Goal: Transaction & Acquisition: Purchase product/service

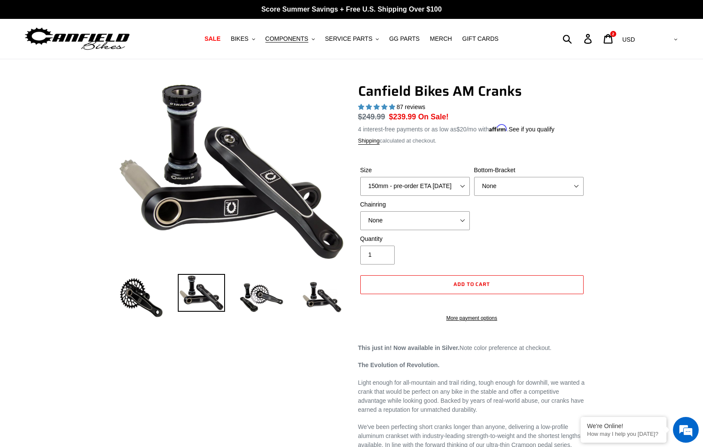
select select "highest-rating"
select select "160mm - pre-order ETA 9/30/25"
click at [491, 215] on div "Size 150mm - pre-order ETA 9/30/25 155mm - pre-order ETA 9/30/25 160mm - pre-or…" at bounding box center [472, 200] width 228 height 69
select select "30t Round (Boost 148)"
select select "None"
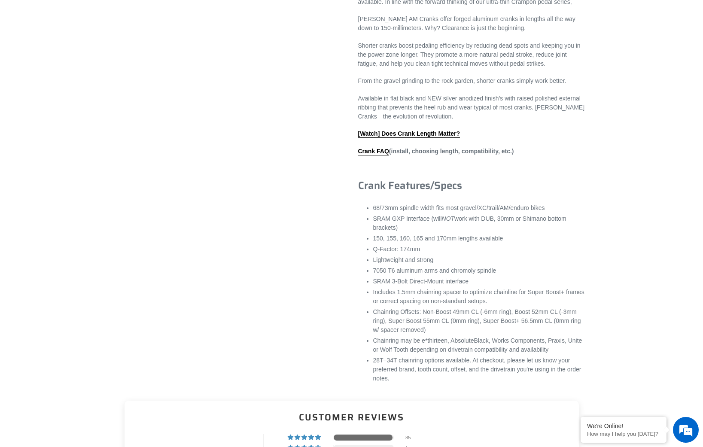
scroll to position [32, 0]
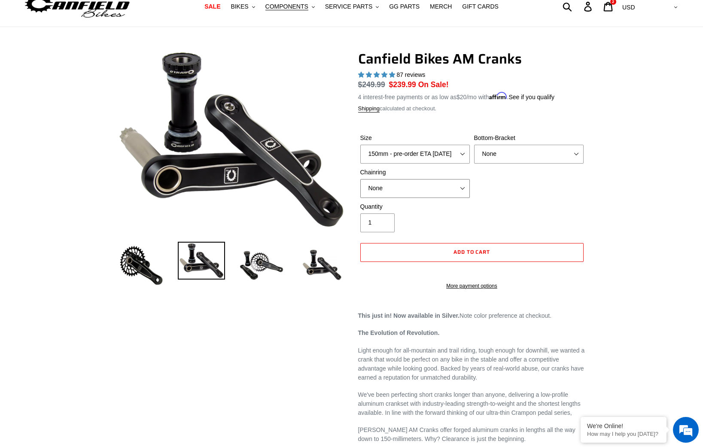
select select "30t Oval (Boost 148)"
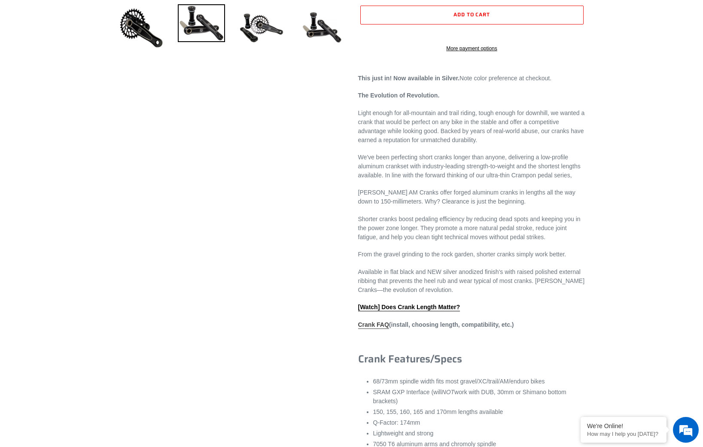
scroll to position [282, 0]
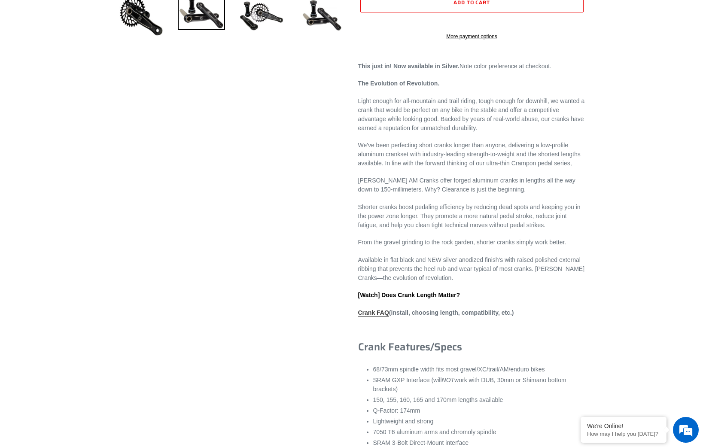
click at [379, 317] on link "Crank FAQ" at bounding box center [373, 313] width 31 height 8
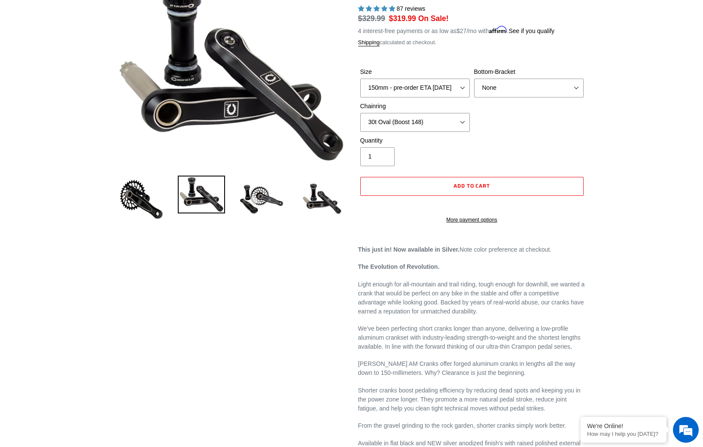
scroll to position [0, 0]
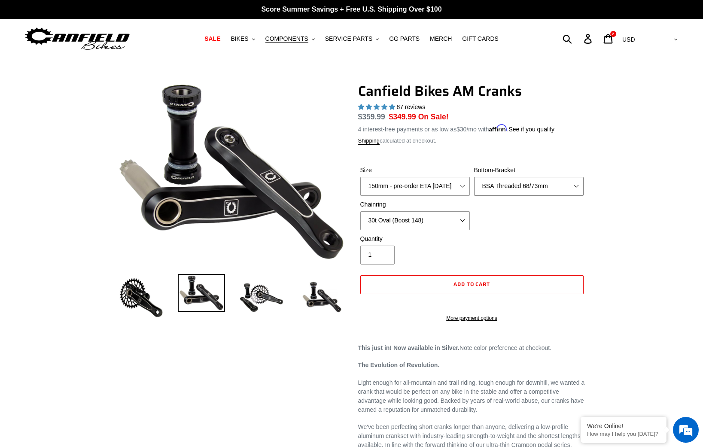
select select "None"
click at [613, 38] on icon at bounding box center [608, 39] width 9 height 10
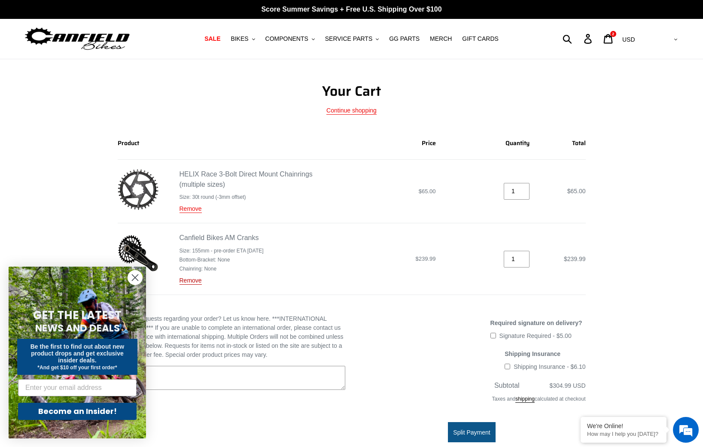
click at [192, 278] on link "Remove" at bounding box center [191, 281] width 22 height 8
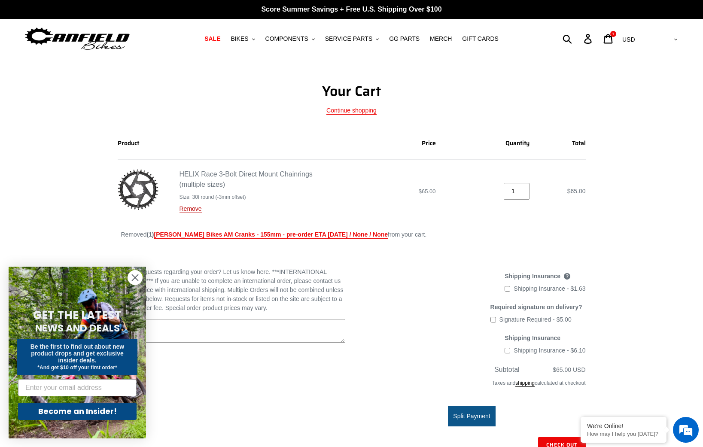
click at [195, 211] on link "Remove" at bounding box center [191, 209] width 22 height 8
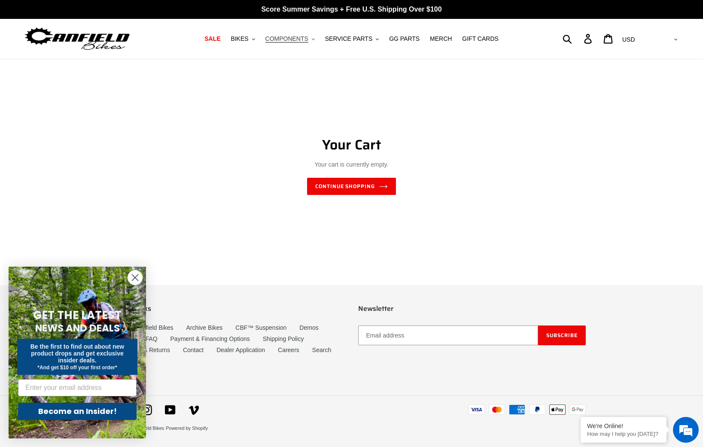
click at [304, 41] on span "COMPONENTS" at bounding box center [287, 38] width 43 height 7
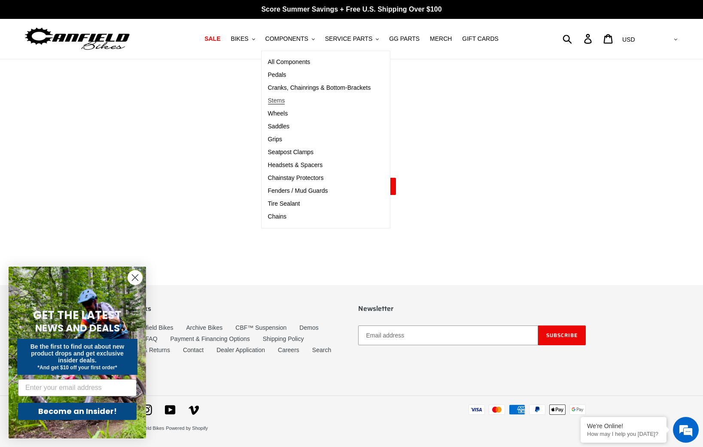
click at [285, 95] on link "Stems" at bounding box center [320, 101] width 116 height 13
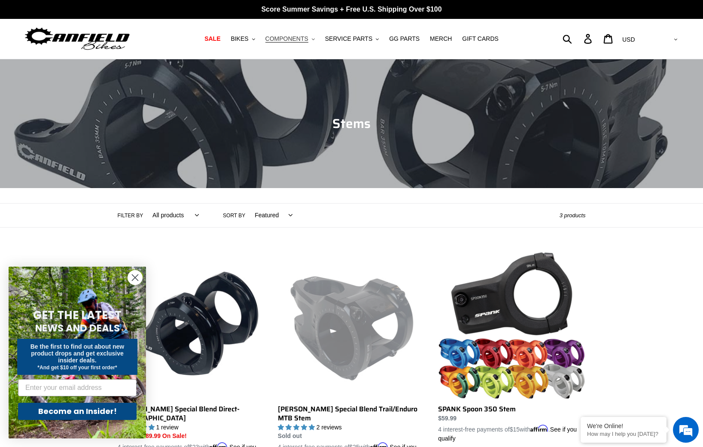
click at [285, 42] on span "COMPONENTS" at bounding box center [287, 38] width 43 height 7
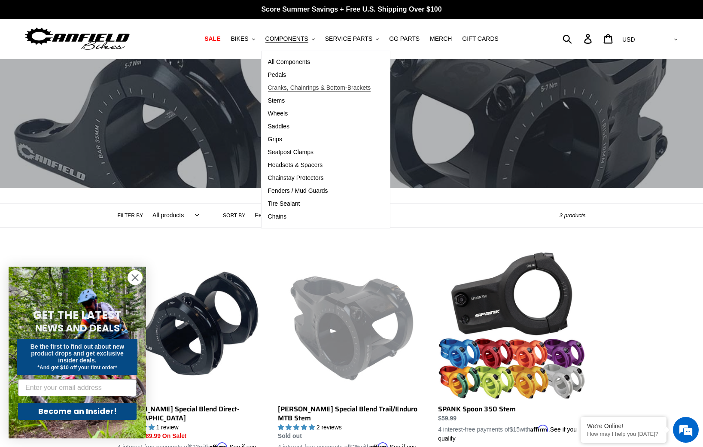
click at [287, 90] on span "Cranks, Chainrings & Bottom-Brackets" at bounding box center [319, 87] width 103 height 7
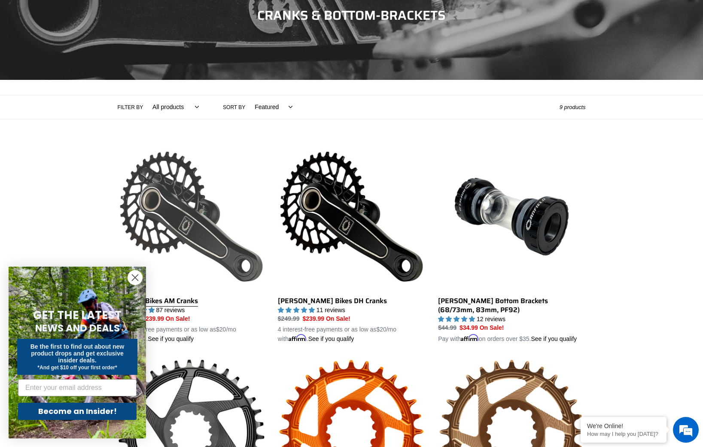
click at [167, 304] on link "Canfield Bikes AM Cranks" at bounding box center [191, 243] width 147 height 201
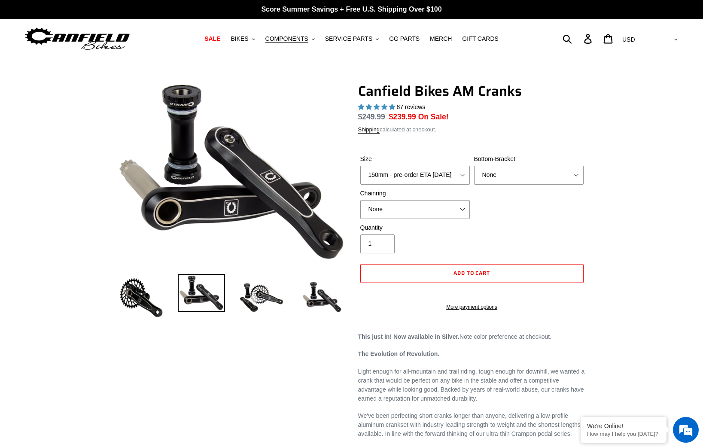
select select "highest-rating"
click at [465, 174] on select "150mm - pre-order ETA 10/15/25 155mm - pre-order ETA 10/15/25 160mm - pre-order…" at bounding box center [415, 175] width 110 height 19
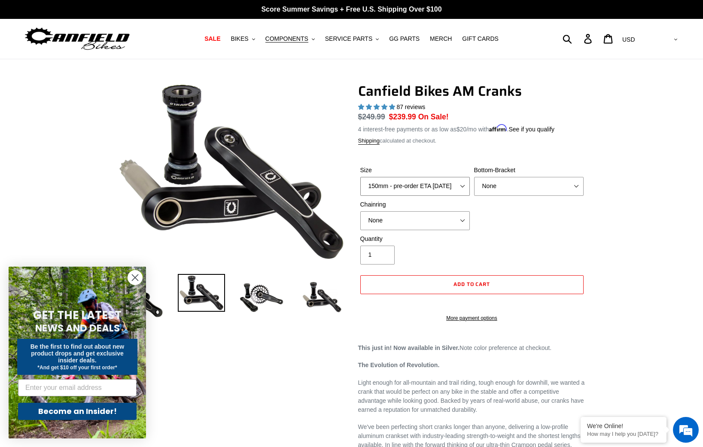
select select "160mm - pre-order ETA 10/15/25"
click at [464, 284] on span "Add to cart" at bounding box center [472, 284] width 37 height 8
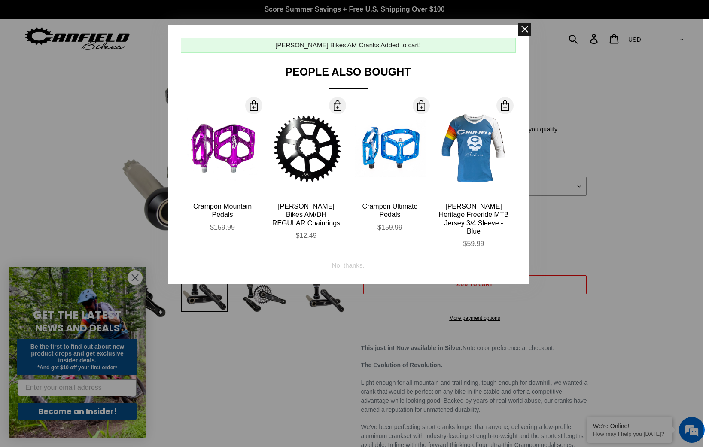
click at [524, 31] on span at bounding box center [524, 29] width 13 height 13
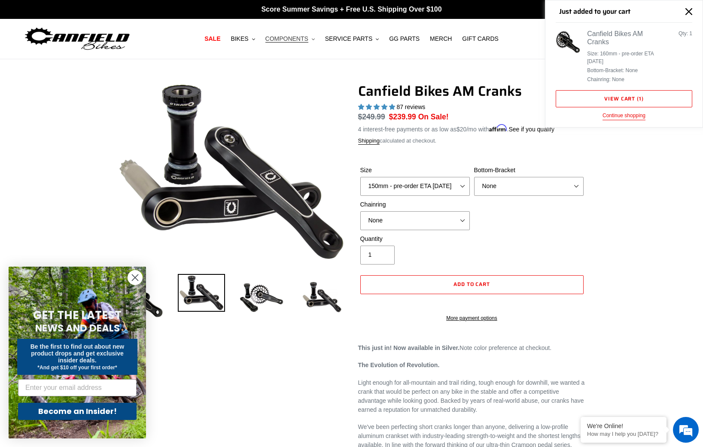
click at [299, 41] on span "COMPONENTS" at bounding box center [287, 38] width 43 height 7
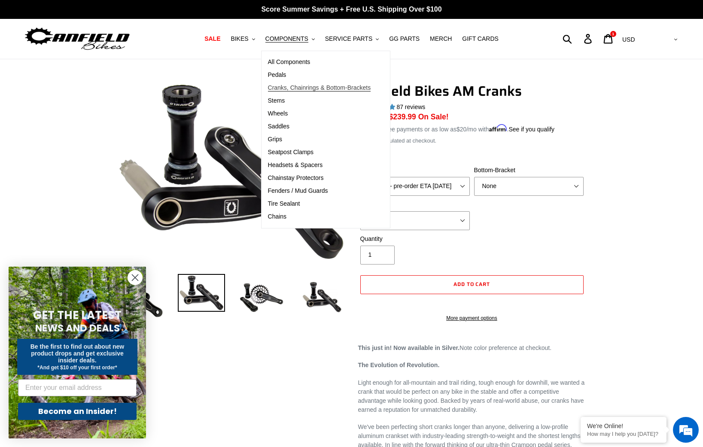
click at [281, 88] on span "Cranks, Chainrings & Bottom-Brackets" at bounding box center [319, 87] width 103 height 7
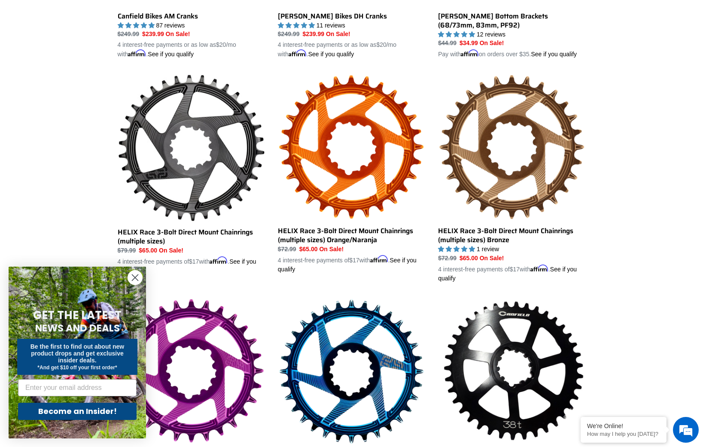
scroll to position [470, 0]
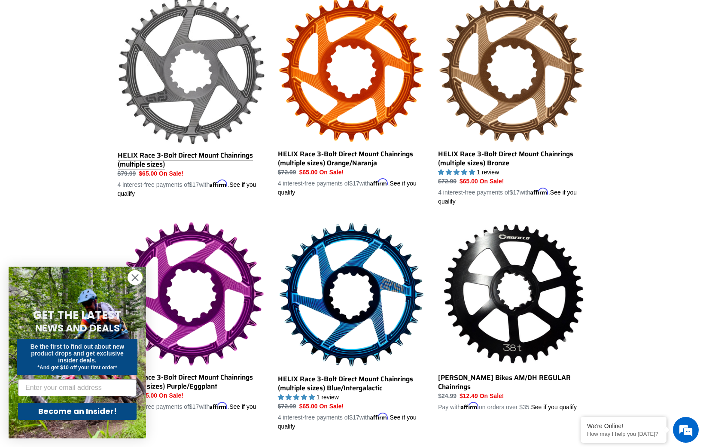
click at [224, 168] on link "HELIX Race 3-Bolt Direct Mount Chainrings (multiple sizes)" at bounding box center [191, 97] width 147 height 201
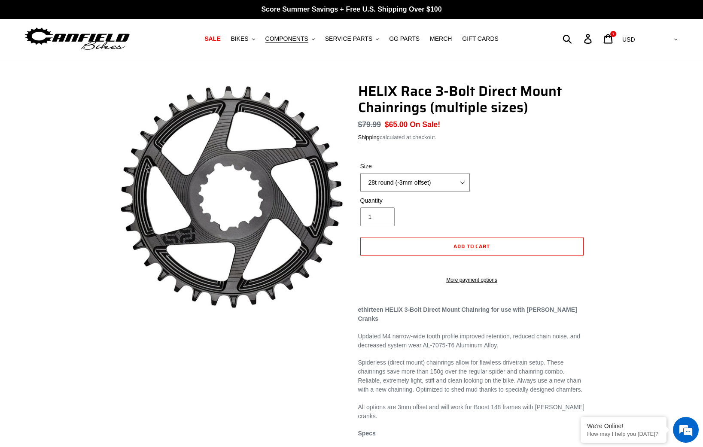
click at [468, 180] on select "28t round (-3mm offset) 30t round (-3mm offset) 32t round (-3mm offset) 34t rou…" at bounding box center [415, 182] width 110 height 19
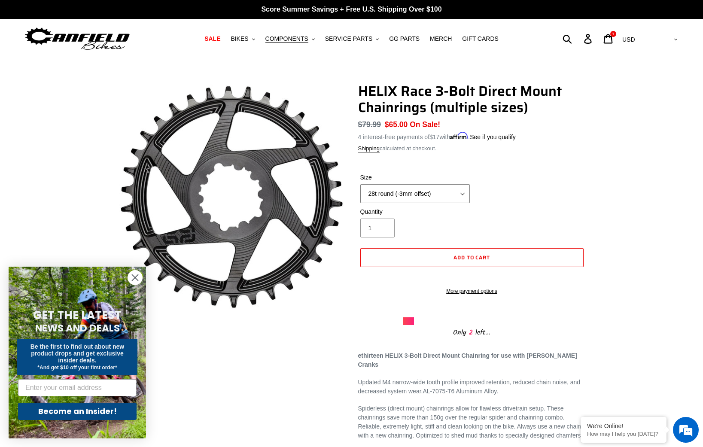
select select "30t round (-3mm offset)"
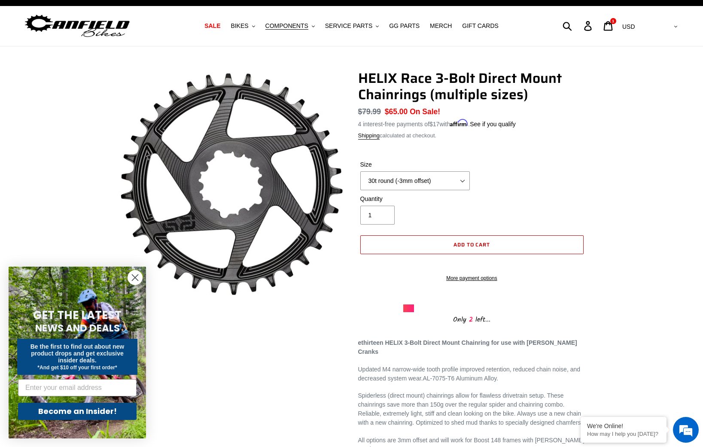
click at [487, 248] on span "Add to cart" at bounding box center [472, 245] width 37 height 8
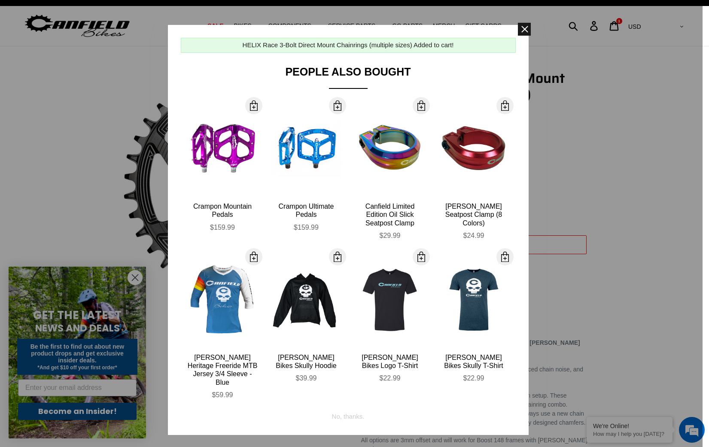
click at [522, 32] on span at bounding box center [524, 29] width 13 height 13
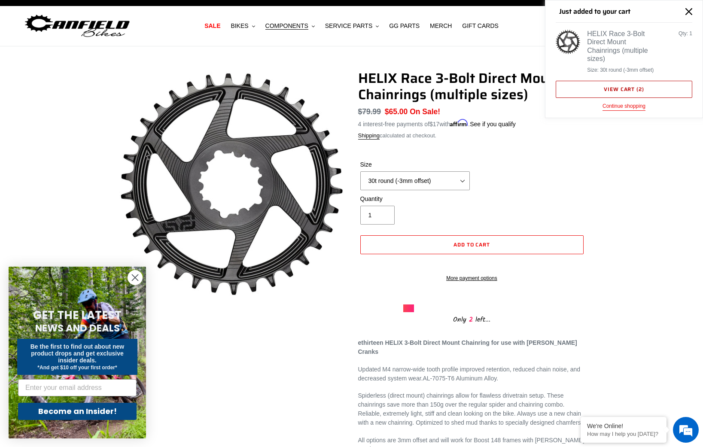
click at [654, 95] on link "View cart ( 2 )" at bounding box center [624, 89] width 137 height 17
